Goal: Task Accomplishment & Management: Use online tool/utility

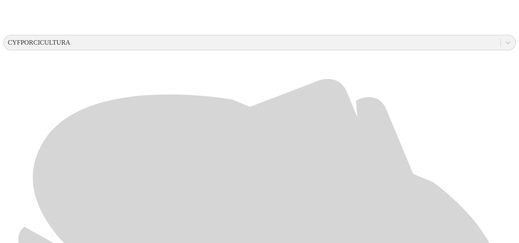
scroll to position [299, 0]
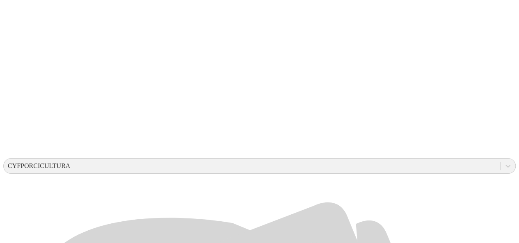
scroll to position [174, 0]
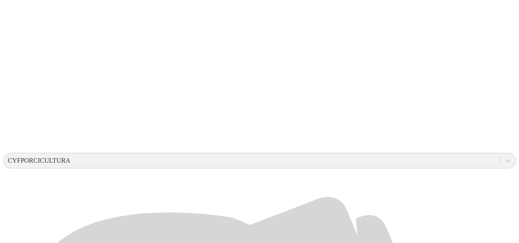
scroll to position [201, 0]
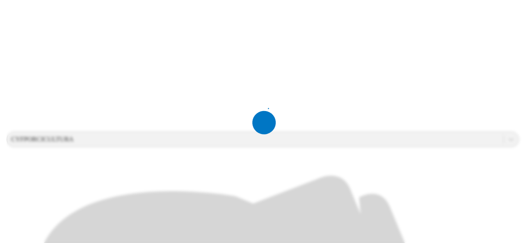
scroll to position [0, 0]
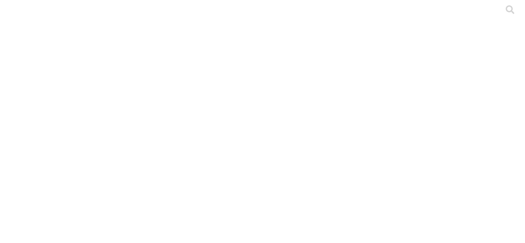
drag, startPoint x: 163, startPoint y: 168, endPoint x: 84, endPoint y: 154, distance: 79.6
copy link "S4 - [PERSON_NAME] - [PERSON_NAME] PRIMERIZAS - 2025.xlsx"
drag, startPoint x: 375, startPoint y: 155, endPoint x: 356, endPoint y: 158, distance: 19.2
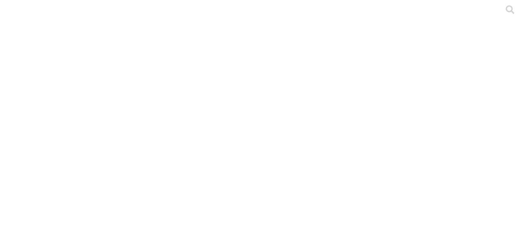
copy div "JUN-25"
drag, startPoint x: 122, startPoint y: 166, endPoint x: 84, endPoint y: 153, distance: 39.4
copy link "S4 - [PERSON_NAME] - [PERSON_NAME] - 2025.xlsx"
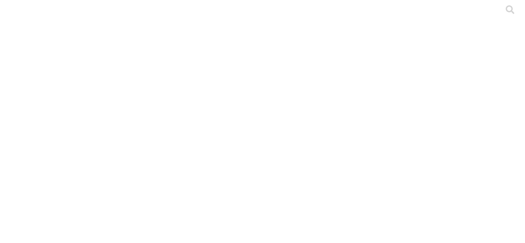
paste input "S4 - [PERSON_NAME] - [PERSON_NAME] - 2025.xlsx"
type input "S4 - [PERSON_NAME] - [PERSON_NAME] - 2025.xlsx"
paste input "JUN-25"
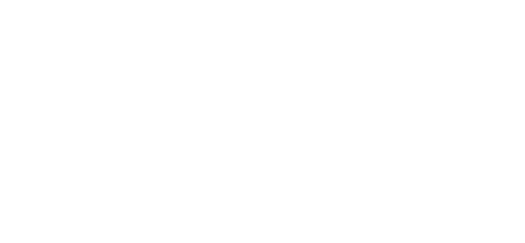
type input "JUN-25"
drag, startPoint x: 122, startPoint y: 164, endPoint x: 87, endPoint y: 154, distance: 35.8
copy link "S4 - [PERSON_NAME] - [PERSON_NAME] - 2025.xlsx"
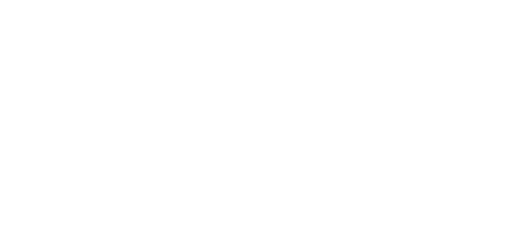
paste input "JUN-25"
type input "JUN-25"
drag, startPoint x: 158, startPoint y: 164, endPoint x: 86, endPoint y: 155, distance: 72.0
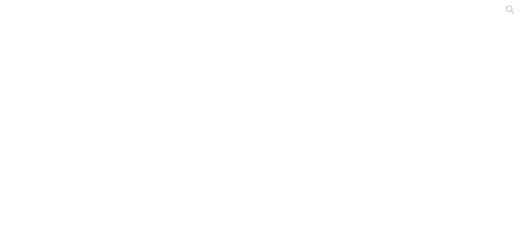
copy link "S4 - [PERSON_NAME] - [PERSON_NAME] - HEMBRAS - 2025.xlsx"
paste input "JUN-25"
type input "JUN-25"
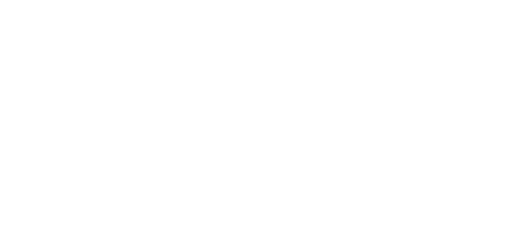
paste input "JUN-25"
type input "JUN-25"
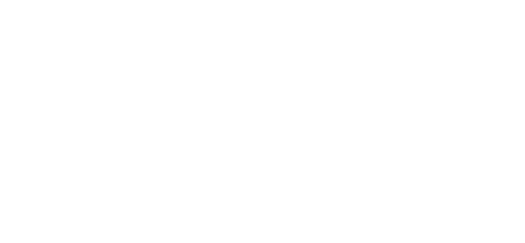
paste input "JUN-25"
type input "JUN-25"
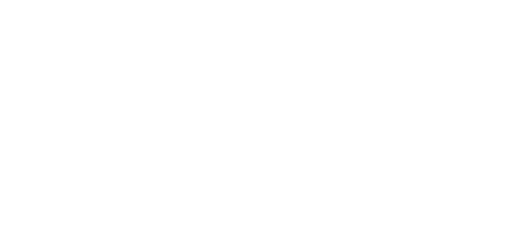
paste input "JUN-25"
type input "JUN-25"
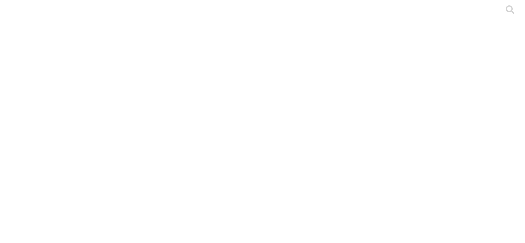
drag, startPoint x: 116, startPoint y: 113, endPoint x: 86, endPoint y: 100, distance: 32.9
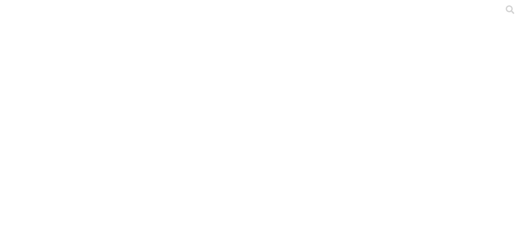
copy link "S4 - [PERSON_NAME] - [PERSON_NAME] - CEBA - 2025.xlsx"
drag, startPoint x: 373, startPoint y: 105, endPoint x: 357, endPoint y: 105, distance: 16.4
copy div "[DATE]-25"
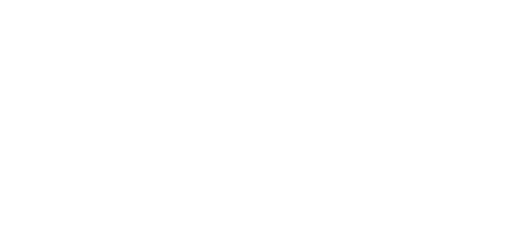
paste input "[DATE]-25"
type input "[DATE]-25"
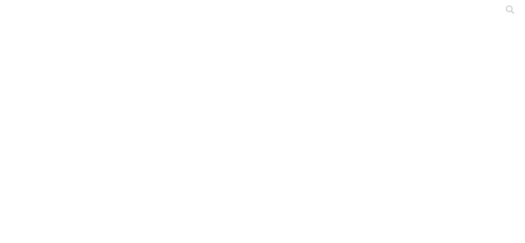
drag, startPoint x: 155, startPoint y: 111, endPoint x: 86, endPoint y: 102, distance: 69.9
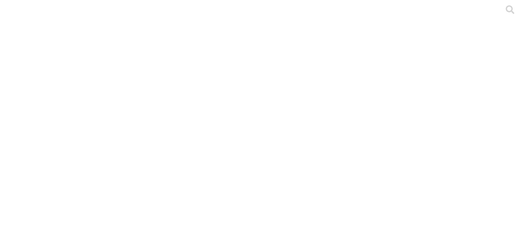
copy link "S4 - [PERSON_NAME] - [PERSON_NAME] - [GEOGRAPHIC_DATA] - 2025.xlsx"
paste input "[DATE]-25"
type input "[DATE]-25"
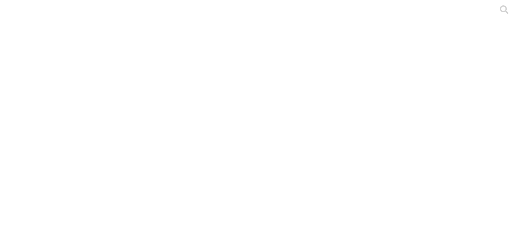
type input "elgu"
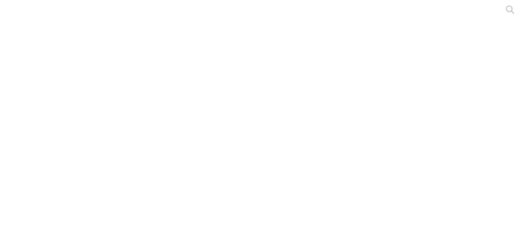
drag, startPoint x: 288, startPoint y: 139, endPoint x: 235, endPoint y: 92, distance: 70.6
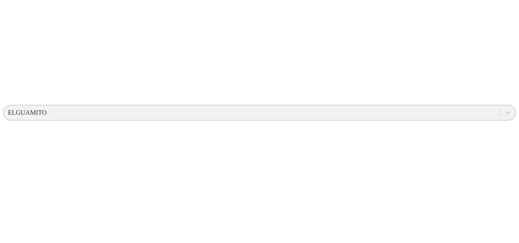
scroll to position [245, 0]
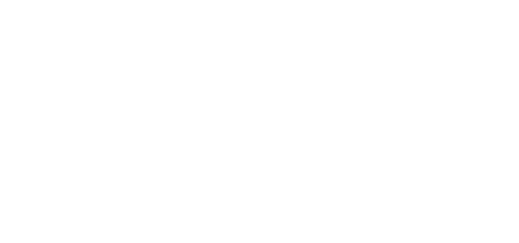
scroll to position [535, 0]
type input "cyf"
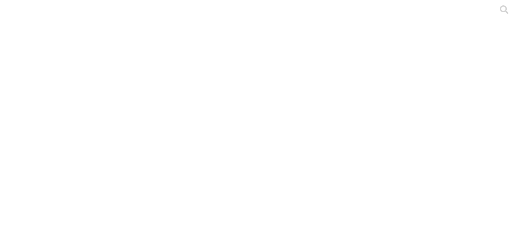
scroll to position [21, 0]
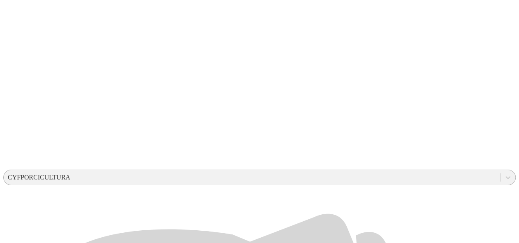
scroll to position [162, 0]
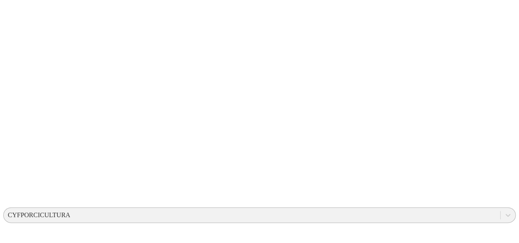
scroll to position [142, 0]
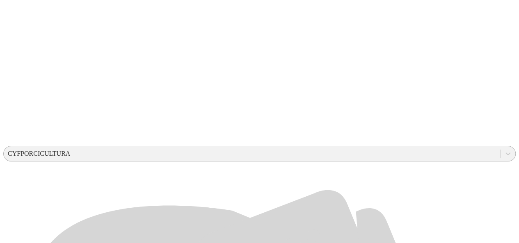
scroll to position [193, 0]
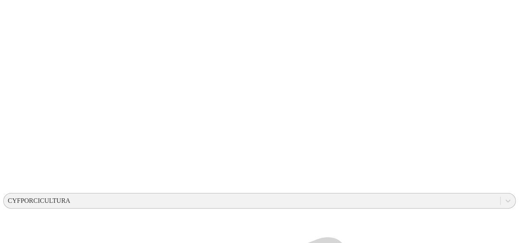
scroll to position [141, 0]
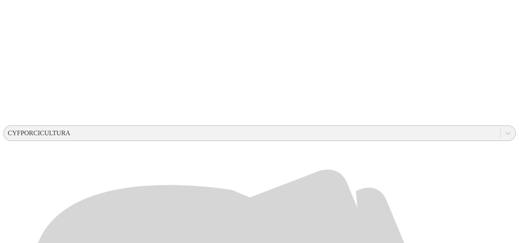
scroll to position [231, 0]
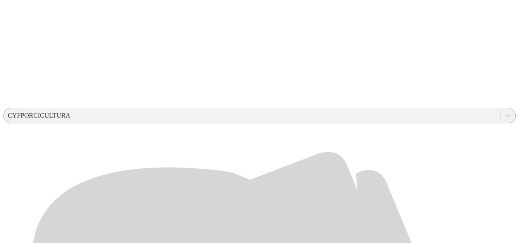
scroll to position [231, 0]
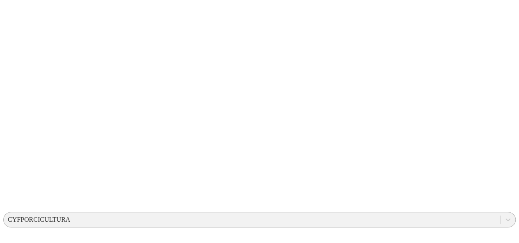
scroll to position [122, 0]
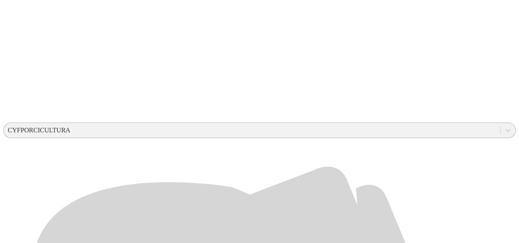
scroll to position [211, 0]
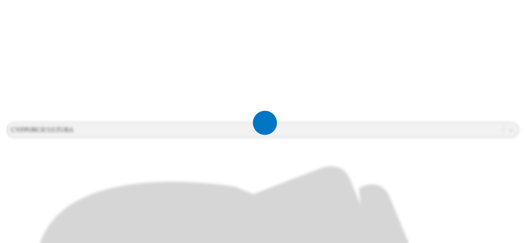
scroll to position [0, 0]
